Goal: Information Seeking & Learning: Learn about a topic

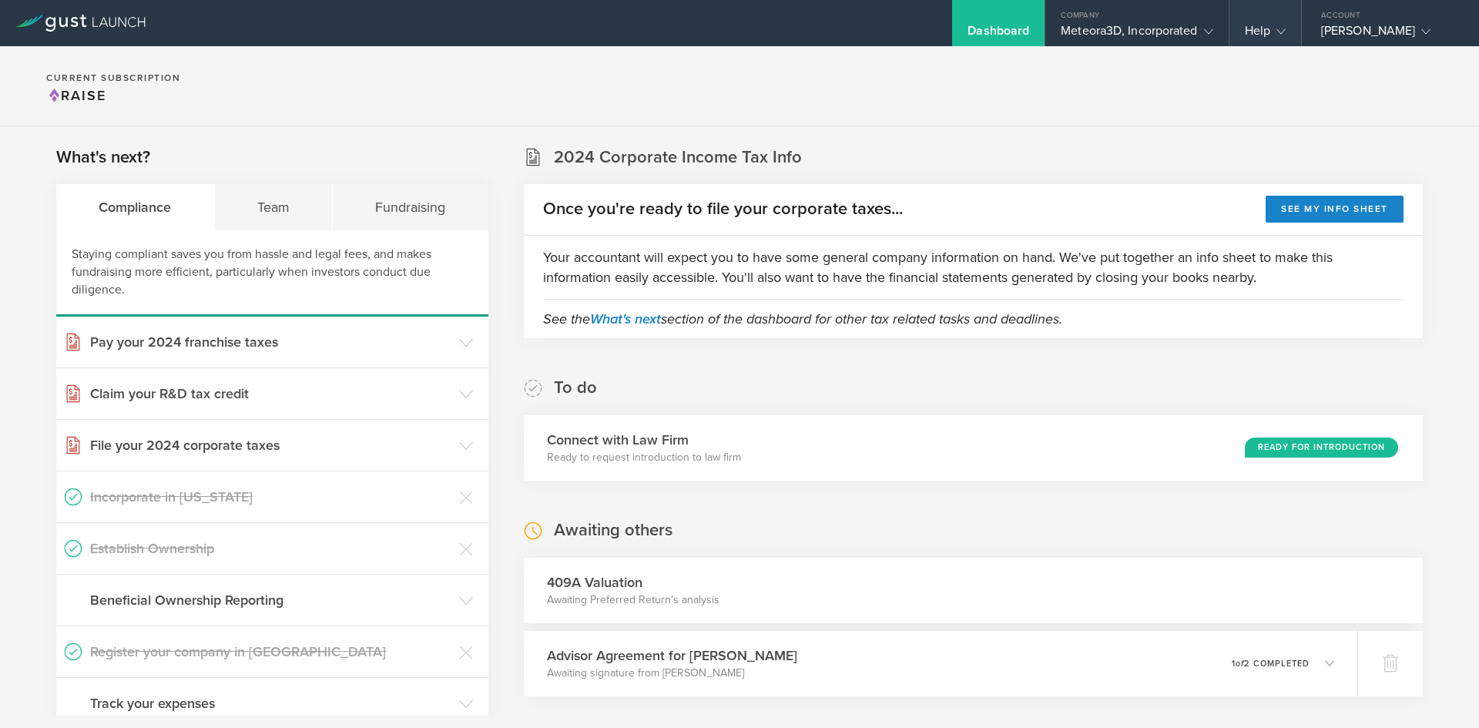
click at [1275, 35] on gust-icon at bounding box center [1277, 30] width 15 height 15
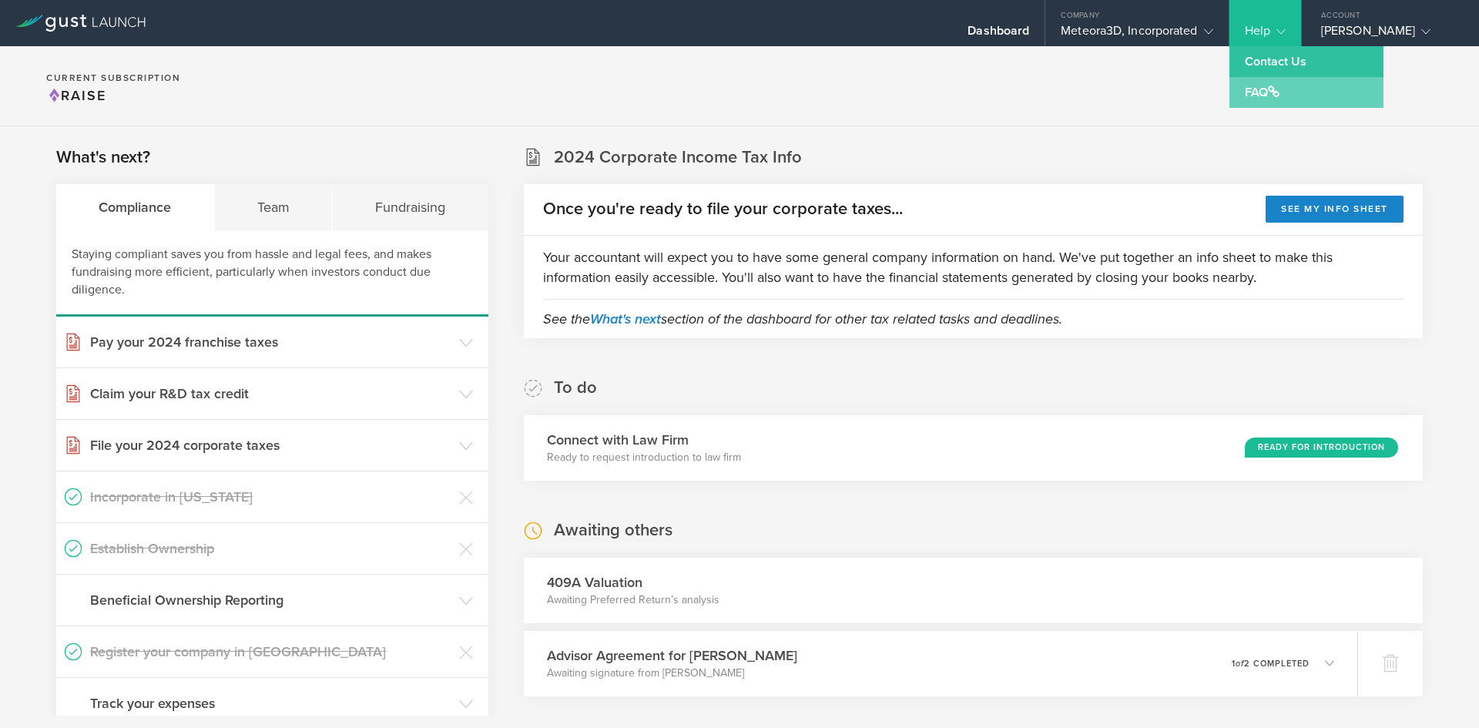
click at [1279, 96] on span at bounding box center [1274, 91] width 12 height 12
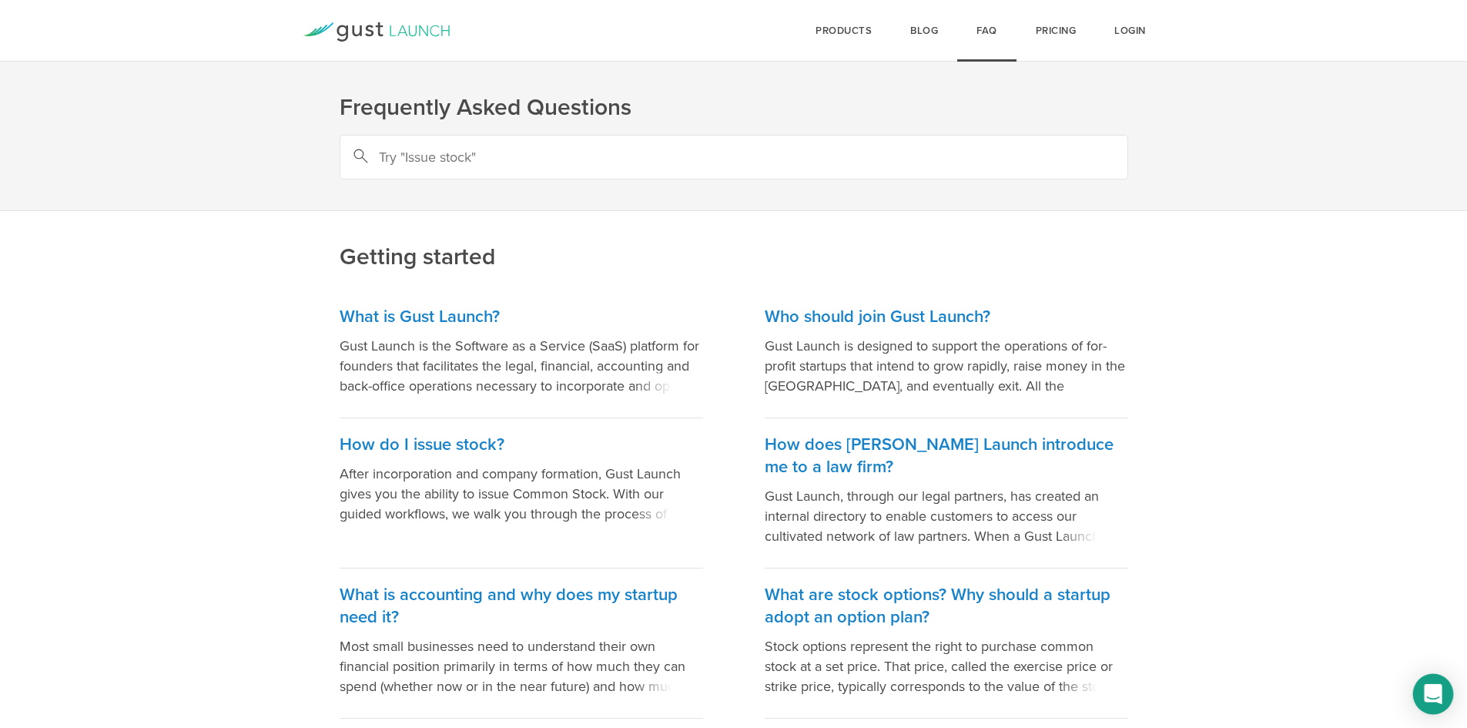
click at [1431, 686] on icon "Open Intercom Messenger" at bounding box center [1433, 694] width 18 height 20
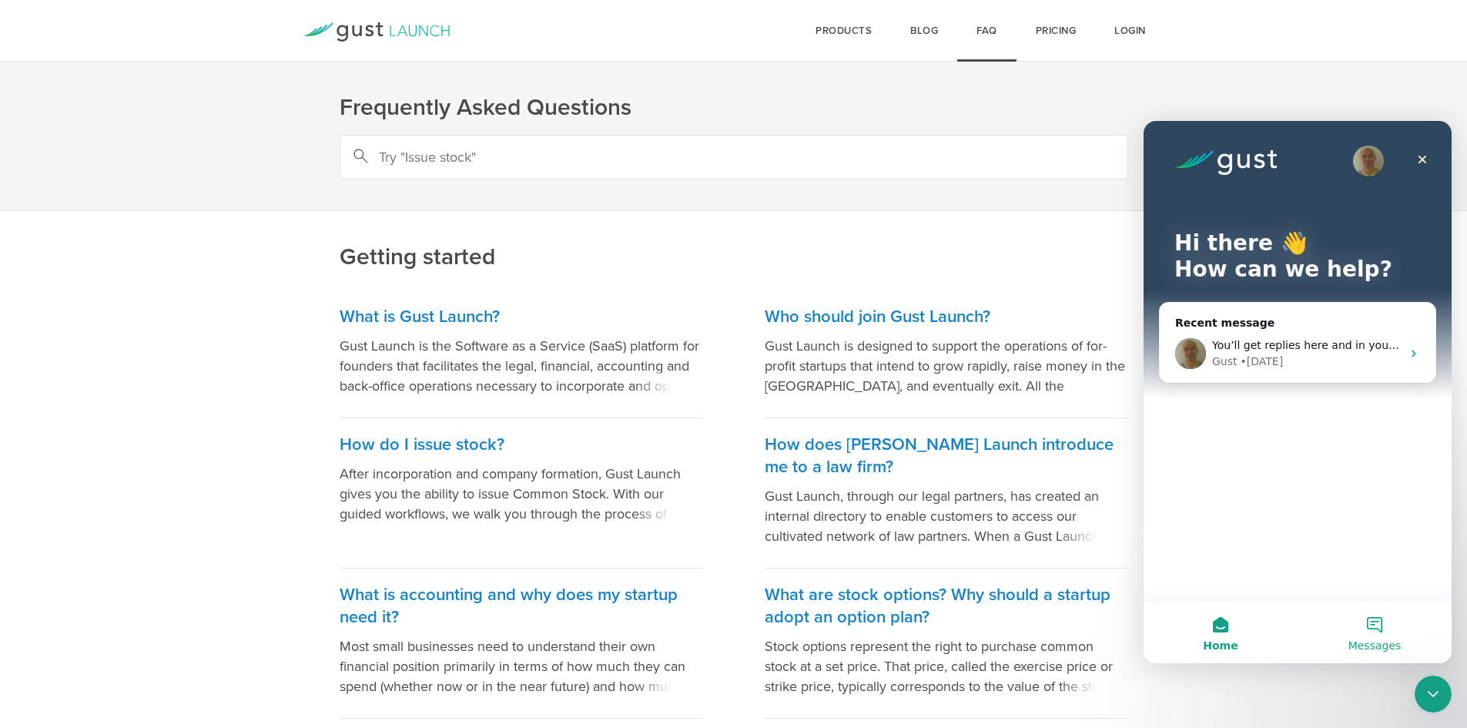
click at [1368, 618] on button "Messages" at bounding box center [1375, 633] width 154 height 62
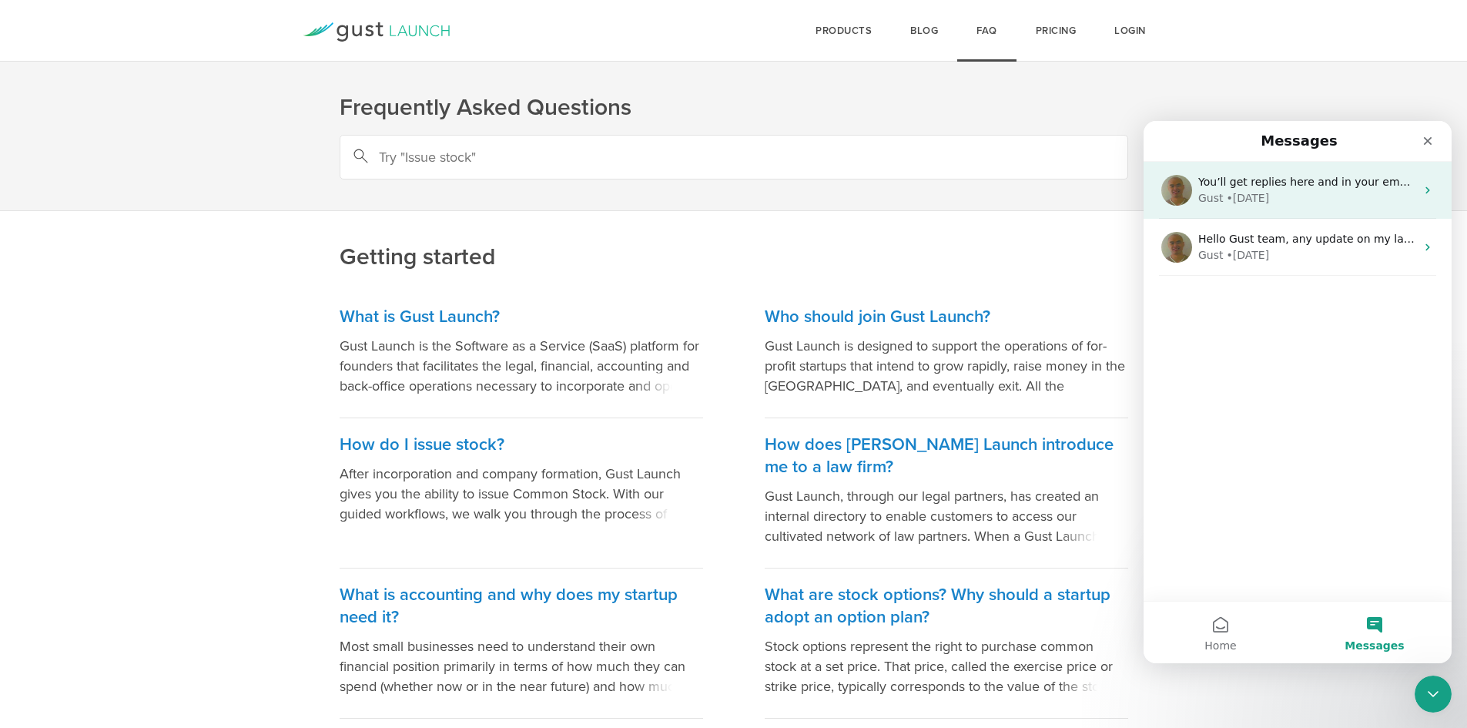
click at [1270, 203] on div "Gust • [DATE]" at bounding box center [1306, 198] width 217 height 16
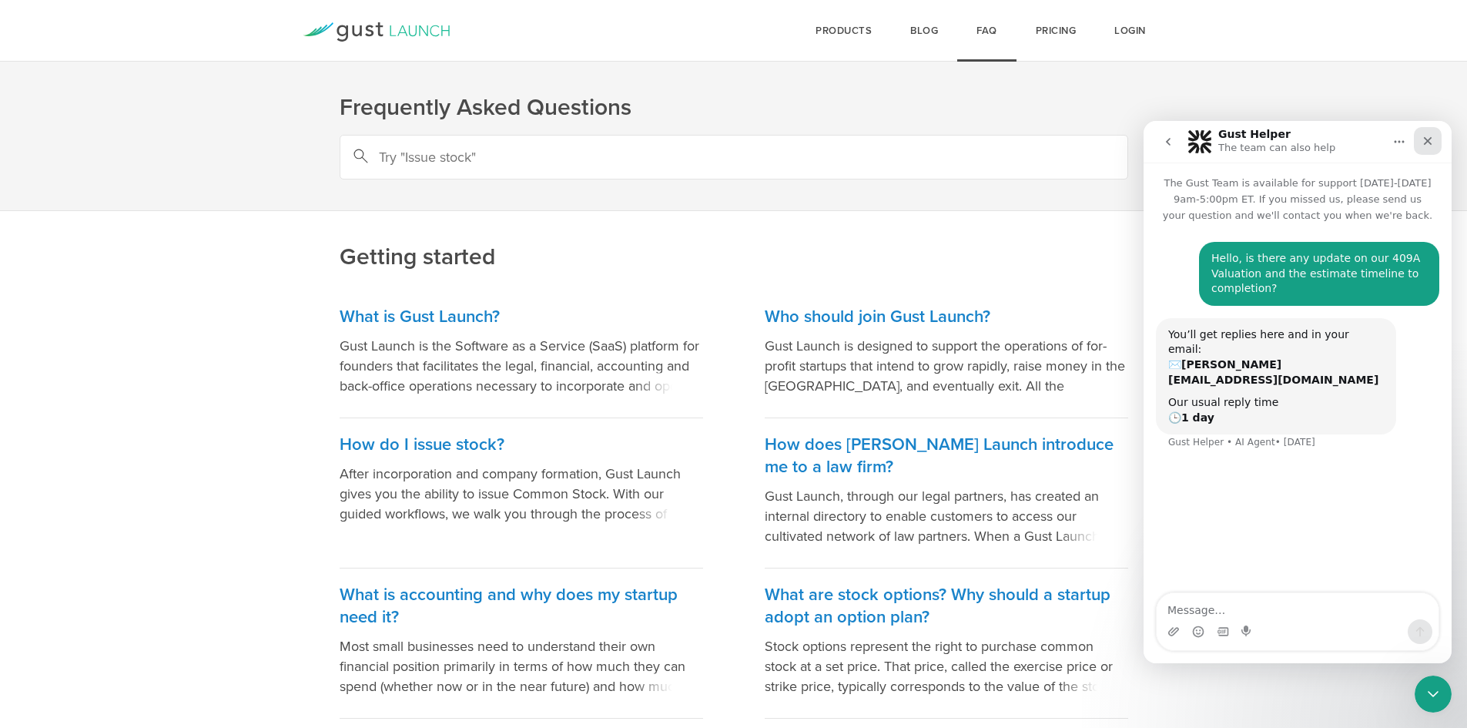
click at [1430, 142] on icon "Close" at bounding box center [1428, 141] width 8 height 8
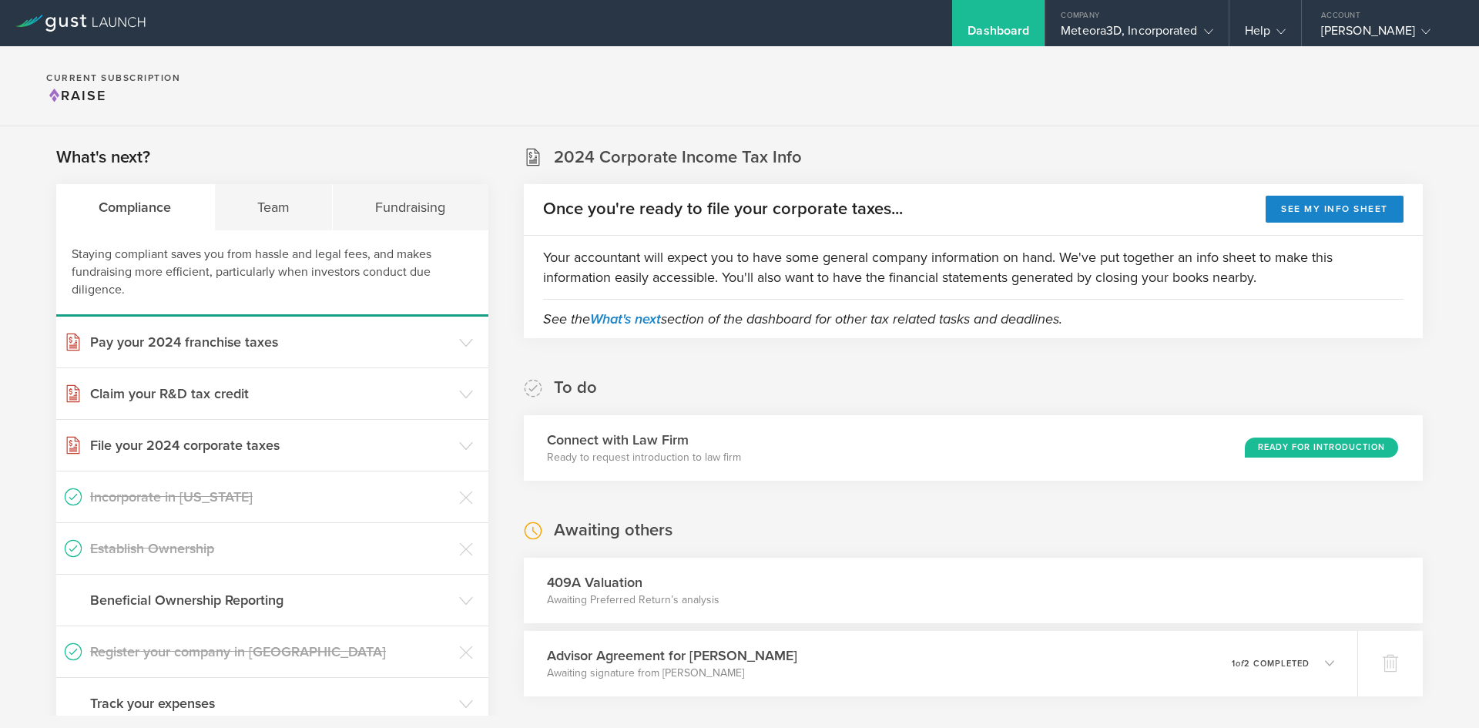
click at [407, 76] on section "Current Subscription Raise" at bounding box center [739, 86] width 1479 height 80
